Goal: Transaction & Acquisition: Book appointment/travel/reservation

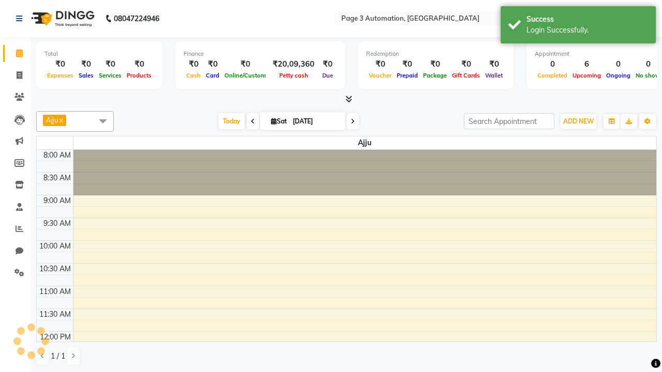
select select "en"
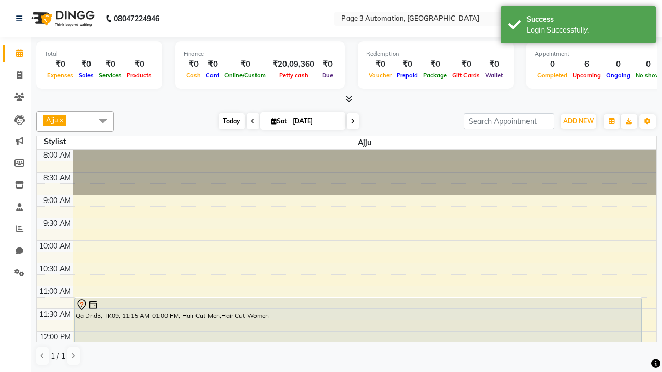
click at [226, 121] on span "Today" at bounding box center [232, 121] width 26 height 16
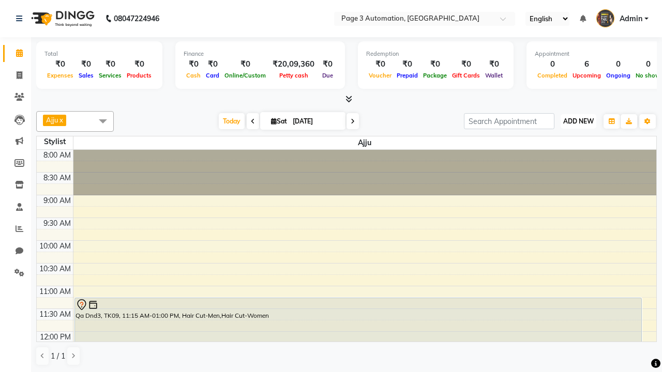
click at [578, 121] on span "ADD NEW" at bounding box center [578, 121] width 31 height 8
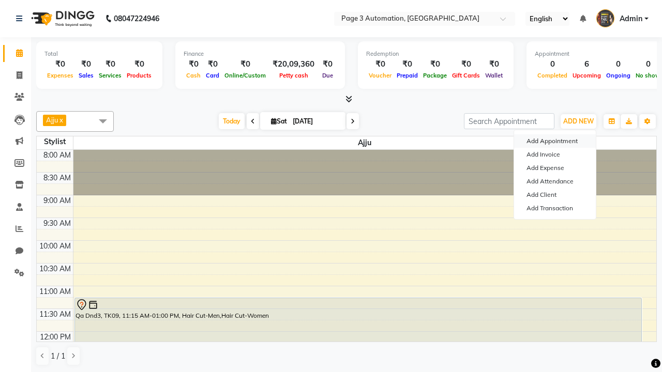
click at [555, 141] on button "Add Appointment" at bounding box center [555, 140] width 82 height 13
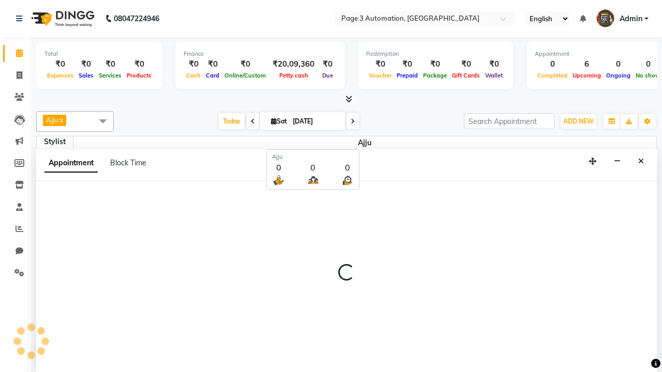
scroll to position [1, 0]
select select "tentative"
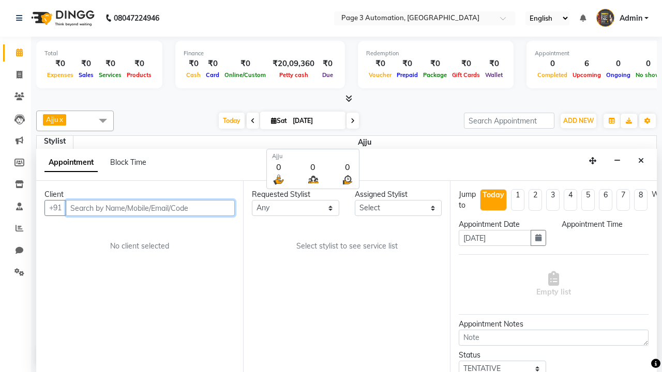
select select "540"
type input "8192346578"
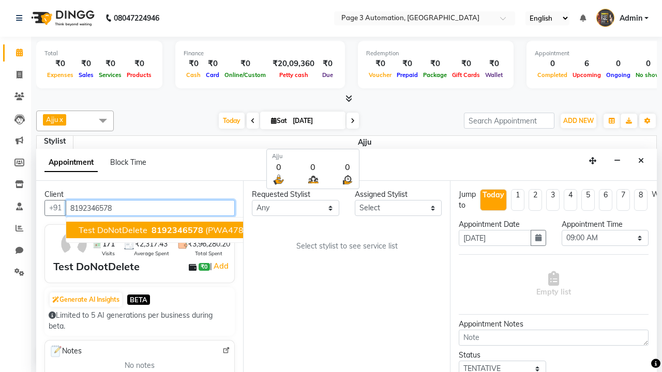
click at [151, 230] on span "8192346578" at bounding box center [177, 230] width 52 height 10
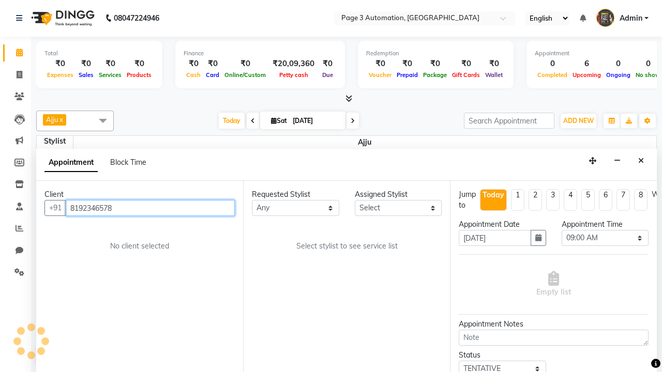
select select "711"
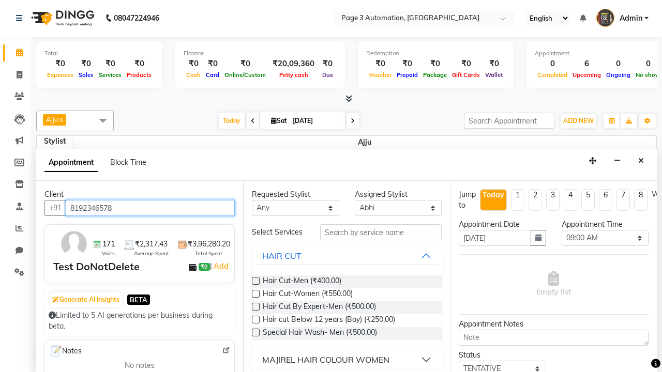
scroll to position [0, 0]
type input "8192346578"
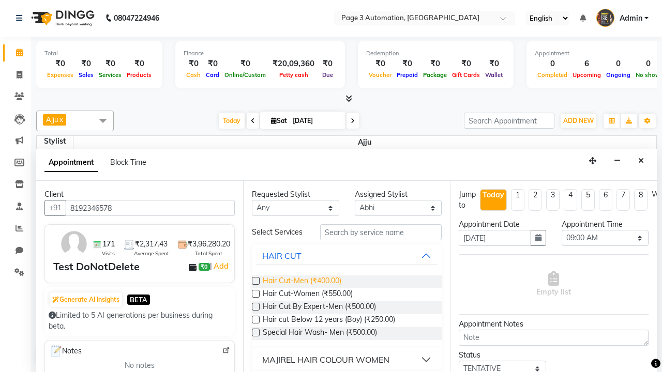
click at [301, 282] on span "Hair Cut-Men (₹400.00)" at bounding box center [302, 282] width 79 height 13
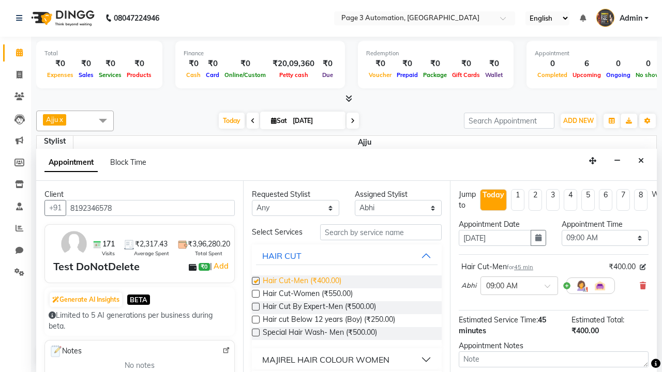
checkbox input "false"
select select "720"
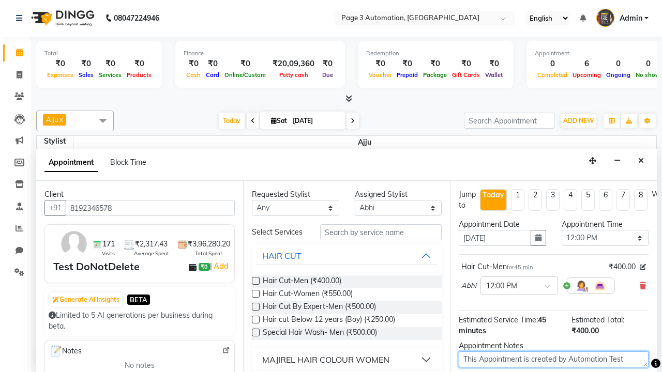
type textarea "This Appointment is created by Automation Test"
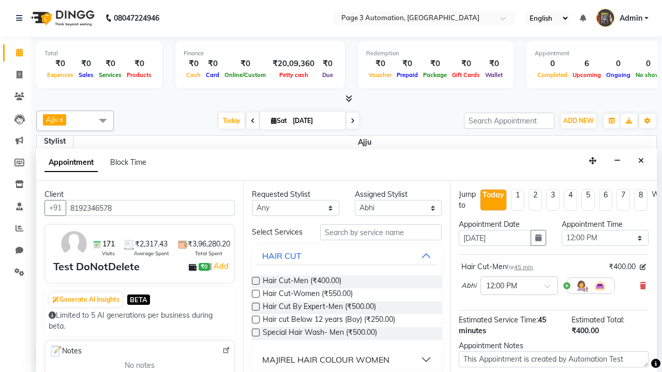
checkbox input "false"
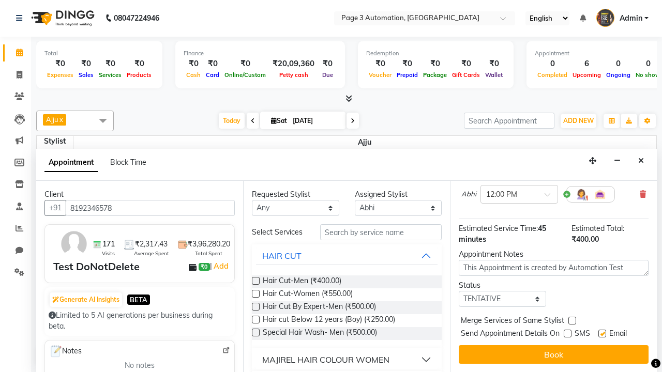
click at [602, 333] on label at bounding box center [602, 334] width 8 height 8
click at [602, 333] on input "checkbox" at bounding box center [601, 334] width 7 height 7
checkbox input "false"
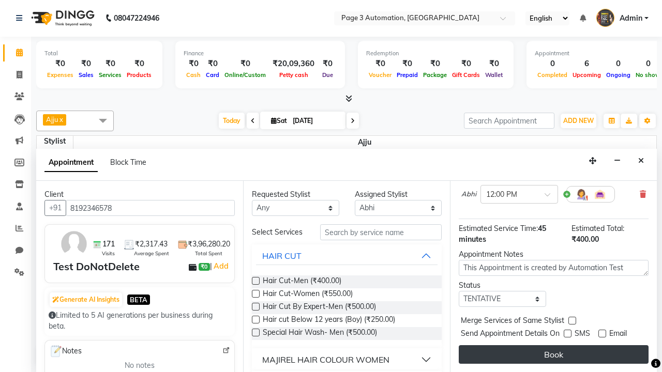
click at [553, 355] on button "Book" at bounding box center [554, 354] width 190 height 19
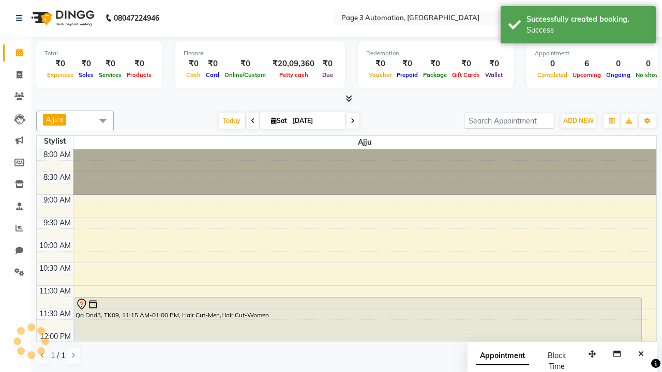
scroll to position [0, 0]
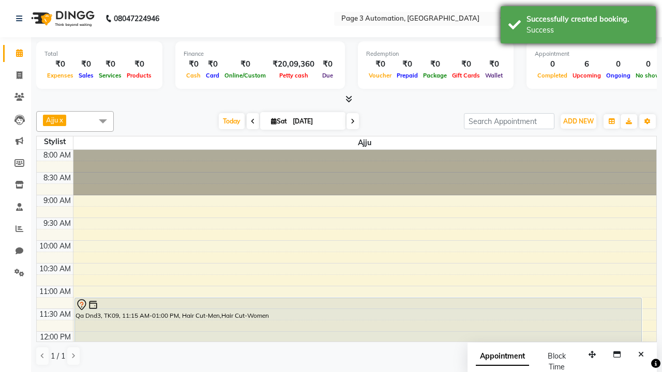
click at [578, 26] on div "Success" at bounding box center [587, 30] width 122 height 11
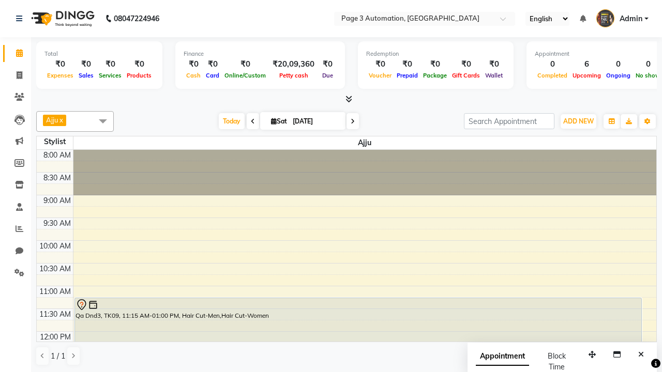
click at [103, 121] on span at bounding box center [103, 121] width 21 height 20
click at [0, 0] on div "Select All" at bounding box center [0, 0] width 0 height 0
checkbox input "true"
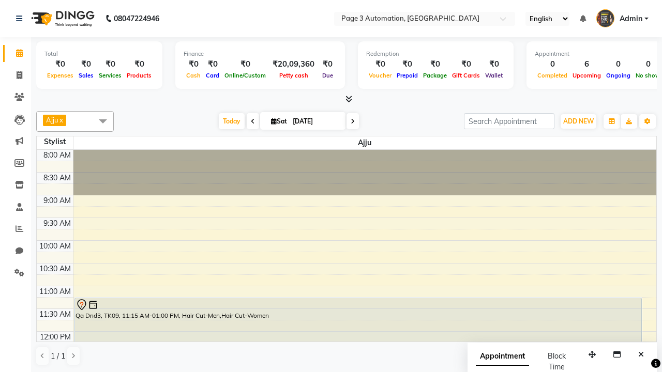
checkbox input "true"
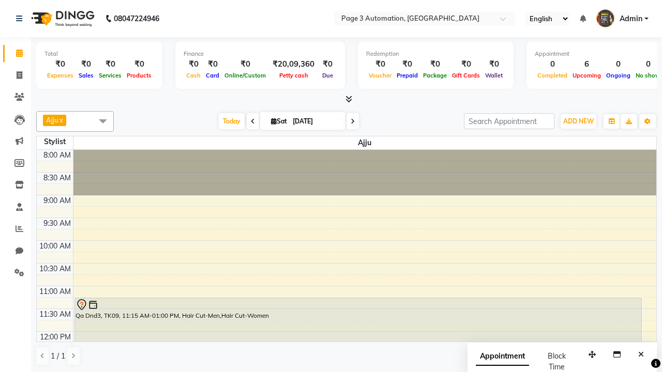
checkbox input "true"
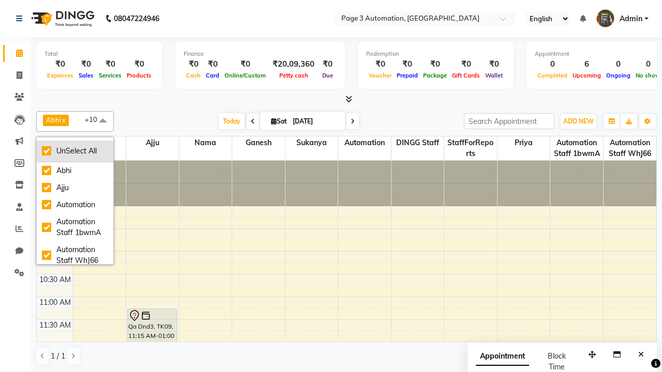
click at [75, 151] on div "UnSelect All" at bounding box center [75, 151] width 66 height 11
checkbox input "false"
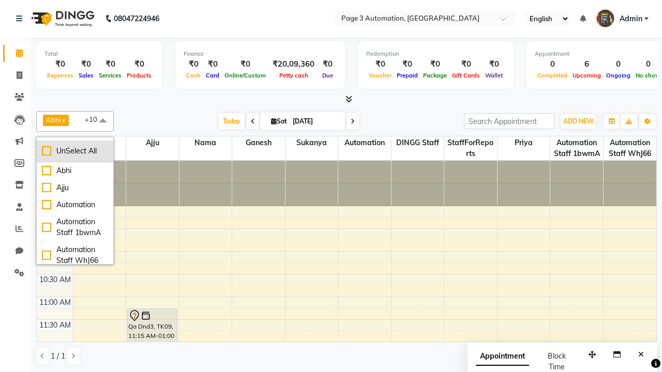
checkbox input "false"
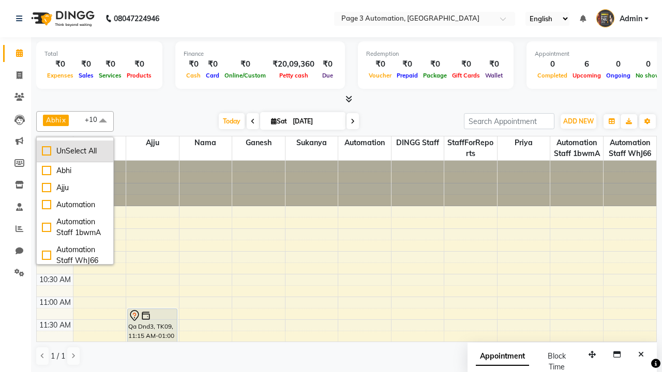
checkbox input "false"
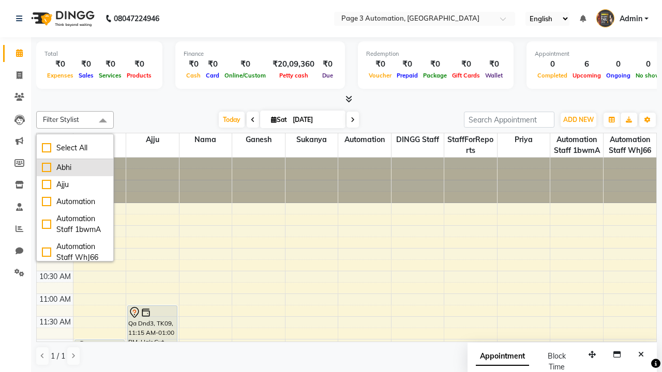
click at [75, 168] on div "Abhi" at bounding box center [75, 167] width 66 height 11
checkbox input "true"
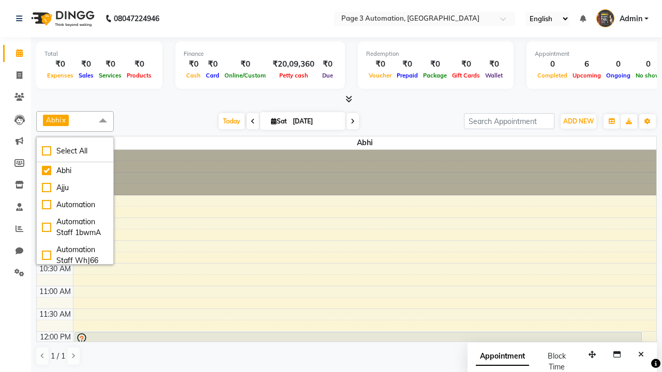
click at [103, 121] on span at bounding box center [103, 121] width 21 height 20
click at [358, 332] on div "Test DoNotDelete, TK10, 12:00 PM-12:45 PM, Hair Cut-Men" at bounding box center [358, 348] width 566 height 33
select select "7"
